Goal: Communication & Community: Answer question/provide support

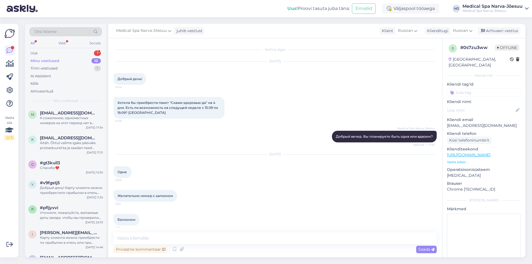
click at [67, 52] on div "Uus 1" at bounding box center [65, 53] width 73 height 8
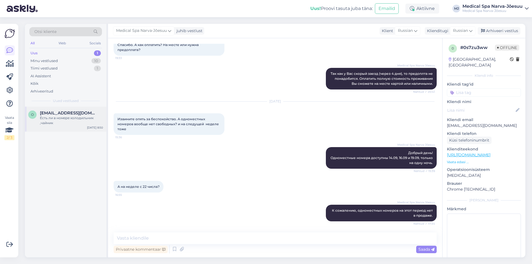
click at [54, 121] on div "Есть ли в номере холодильник ,чайник" at bounding box center [71, 121] width 63 height 10
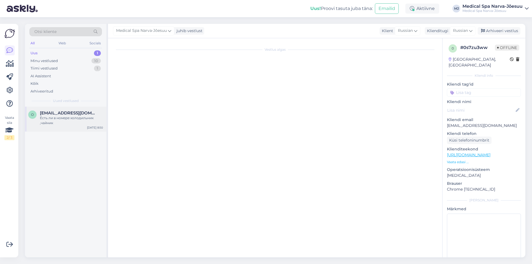
scroll to position [0, 0]
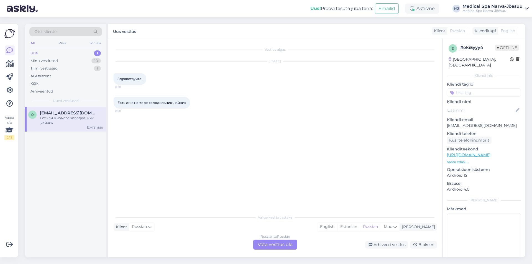
click at [269, 244] on div "Russian to Russian Võta vestlus üle" at bounding box center [275, 245] width 44 height 10
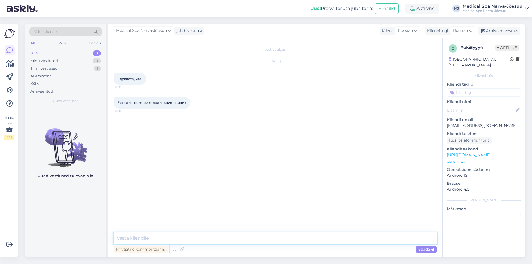
click at [207, 237] on textarea at bounding box center [275, 238] width 323 height 12
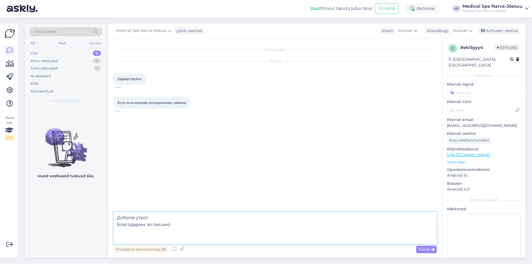
paste textarea "В каждом номере имеется холодильник. Чайник предусмотрен только в улучшенных но…"
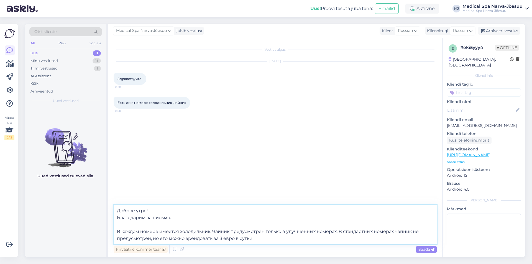
click at [338, 231] on textarea "Доброе утро! Благодарим за письмо. В каждом номере имеется холодильник. Чайник …" at bounding box center [275, 224] width 323 height 39
click at [213, 230] on textarea "Доброе утро! Благодарим за письмо. В каждом номере имеется холодильник. Чайник …" at bounding box center [275, 224] width 323 height 39
click at [349, 238] on textarea "Доброе утро! Благодарим за письмо. В каждом номере имеется холодильник. Чайник …" at bounding box center [275, 224] width 323 height 39
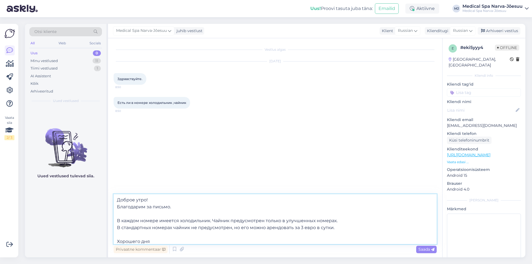
drag, startPoint x: 351, startPoint y: 238, endPoint x: 327, endPoint y: 236, distance: 23.4
click at [327, 236] on textarea "Доброе утро! Благодарим за письмо. В каждом номере имеется холодильник. Чайник …" at bounding box center [275, 219] width 323 height 50
click at [167, 237] on textarea "Доброе утро! Благодарим за письмо. В каждом номере имеется холодильник. Чайник …" at bounding box center [275, 219] width 323 height 50
click at [170, 239] on textarea "Доброе утро! Благодарим за письмо. В каждом номере имеется холодильник. Чайник …" at bounding box center [275, 219] width 323 height 50
type textarea "Доброе утро! Благодарим за письмо. В каждом номере имеется холодильник. Чайник …"
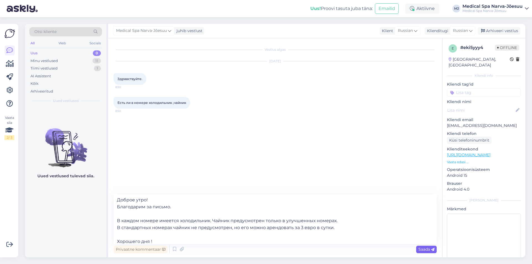
drag, startPoint x: 422, startPoint y: 255, endPoint x: 425, endPoint y: 252, distance: 3.9
click at [423, 255] on div "Vestlus algas [DATE] Здравствуйте. 8:50 Есть ли в номере холодильник ,чайник 8:…" at bounding box center [275, 147] width 334 height 219
click at [426, 251] on span "Saada" at bounding box center [426, 249] width 16 height 5
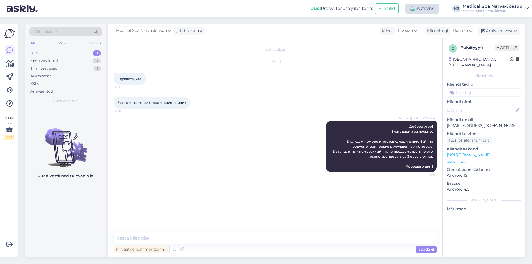
click at [415, 12] on div "Aktiivne" at bounding box center [422, 9] width 34 height 10
click at [415, 5] on div "Aktiivne" at bounding box center [422, 9] width 34 height 10
click at [496, 12] on div "Medical Spa Narva-Jõesuu" at bounding box center [492, 11] width 60 height 4
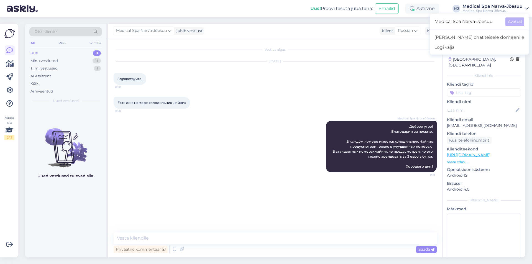
click at [493, 9] on div "Medical Spa Narva-Jõesuu" at bounding box center [492, 11] width 60 height 4
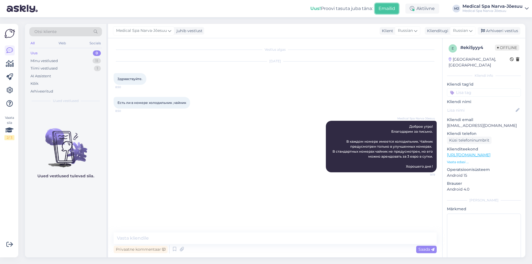
click at [379, 7] on button "Emailid" at bounding box center [387, 8] width 24 height 11
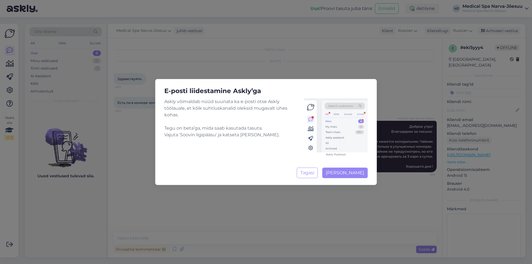
click at [334, 45] on div "E-posti liidestamine Askly’ga Askly võimaldab nüüd suunata ka e-posti otse Askl…" at bounding box center [266, 132] width 532 height 264
